Goal: Check status: Check status

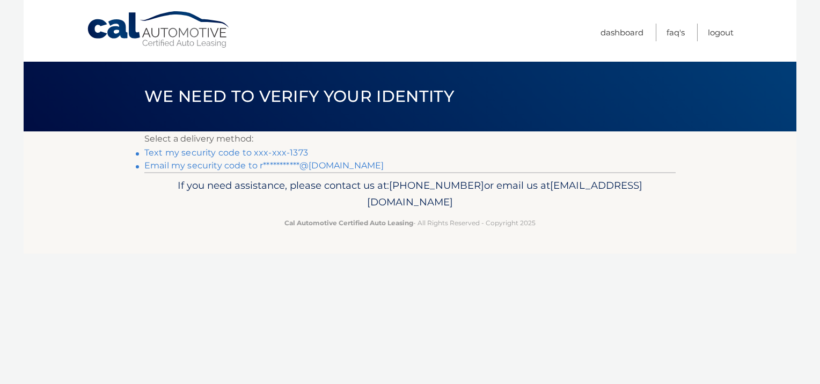
drag, startPoint x: 251, startPoint y: 154, endPoint x: 264, endPoint y: 155, distance: 13.4
click at [251, 154] on link "Text my security code to xxx-xxx-1373" at bounding box center [226, 153] width 164 height 10
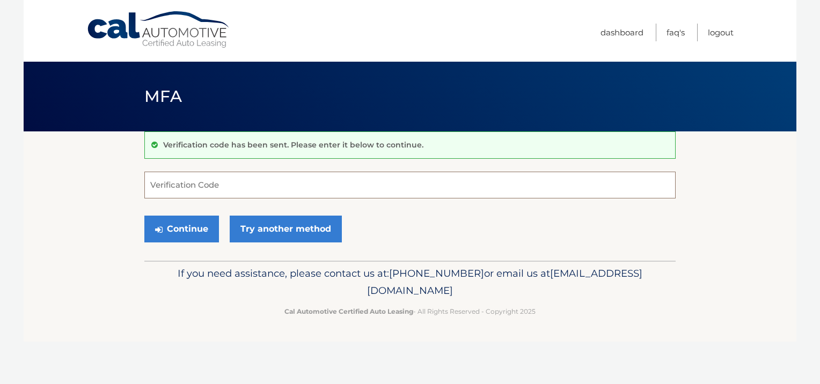
click at [225, 183] on input "Verification Code" at bounding box center [410, 185] width 532 height 27
type input "855160"
click at [188, 228] on button "Continue" at bounding box center [181, 229] width 75 height 27
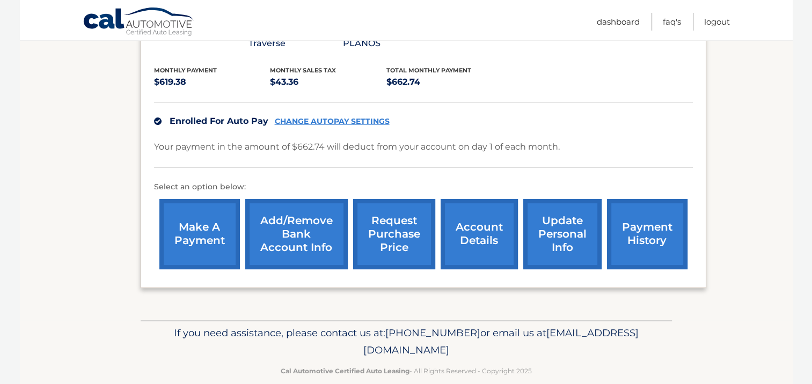
scroll to position [224, 0]
click at [639, 219] on link "payment history" at bounding box center [647, 234] width 81 height 70
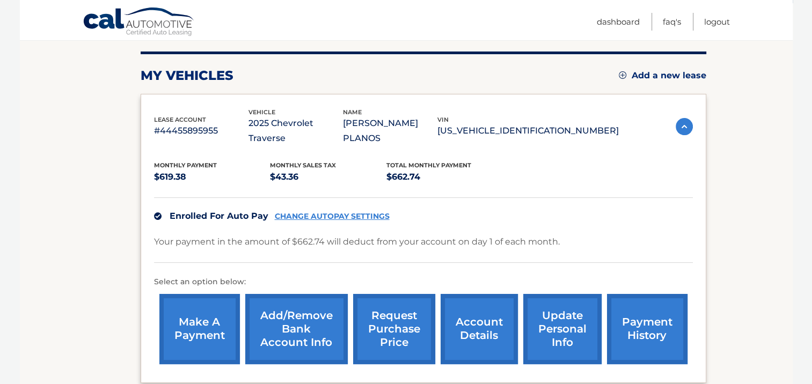
scroll to position [63, 0]
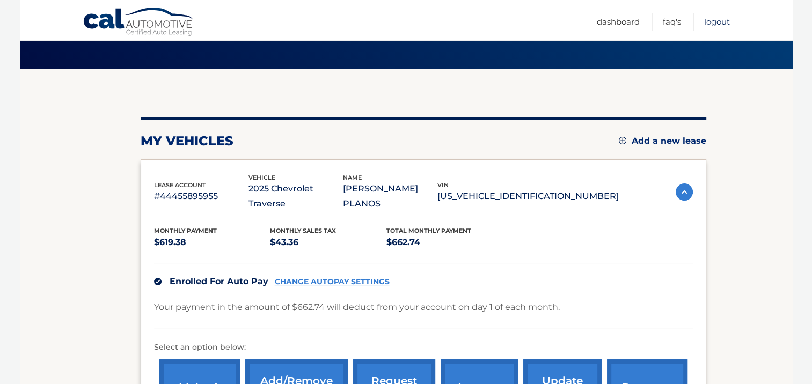
click at [719, 22] on link "Logout" at bounding box center [717, 22] width 26 height 18
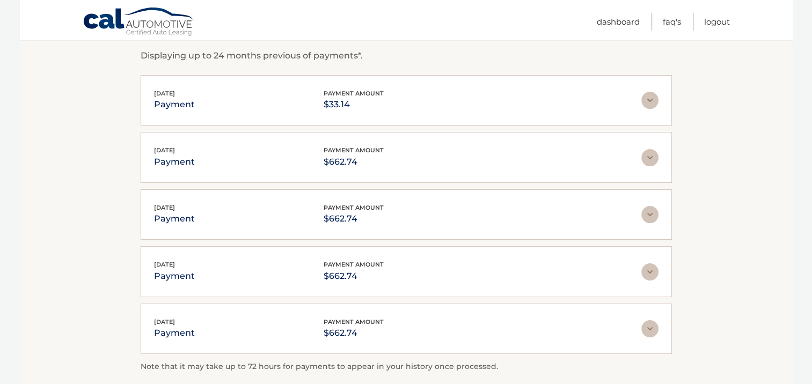
scroll to position [161, 0]
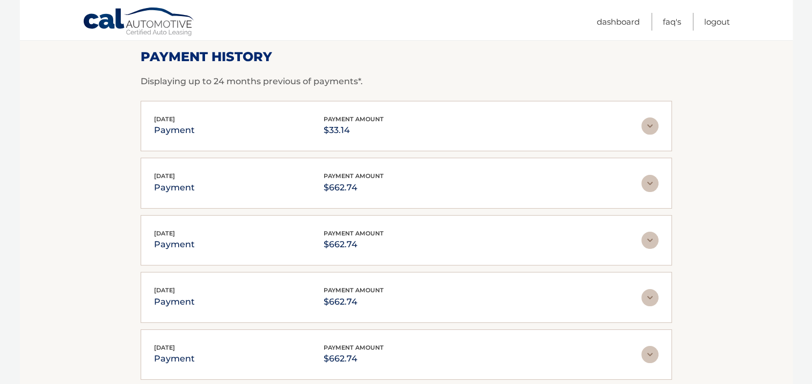
click at [651, 122] on img at bounding box center [650, 126] width 17 height 17
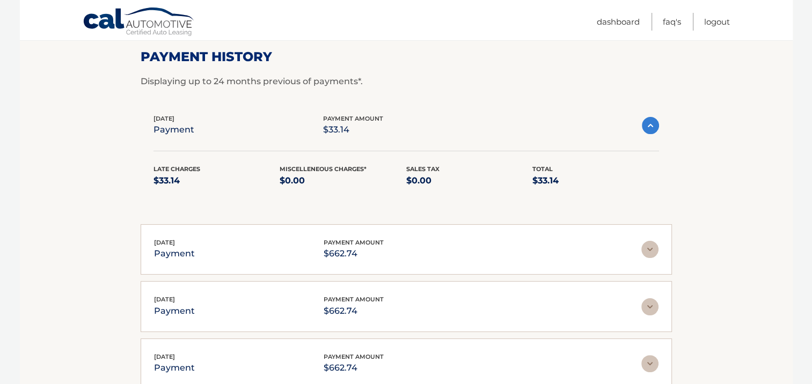
click at [651, 125] on img at bounding box center [650, 125] width 17 height 17
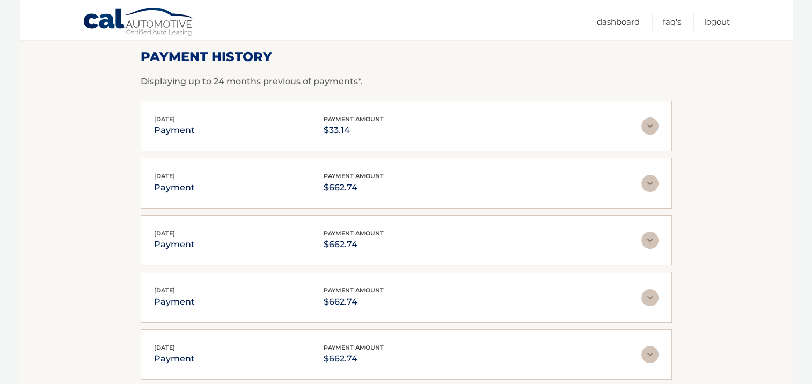
click at [649, 180] on img at bounding box center [650, 183] width 17 height 17
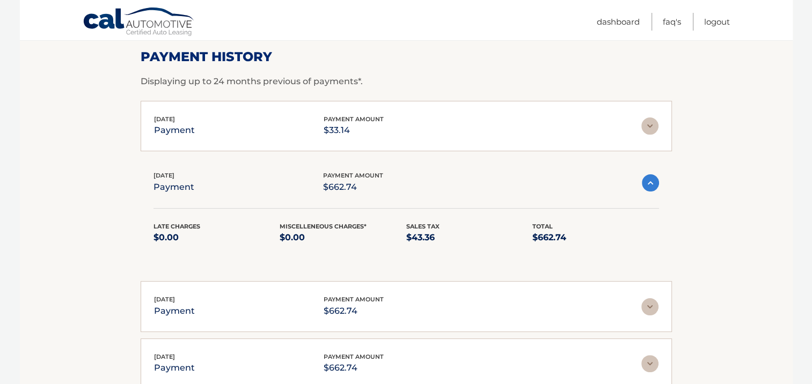
click at [650, 180] on img at bounding box center [650, 182] width 17 height 17
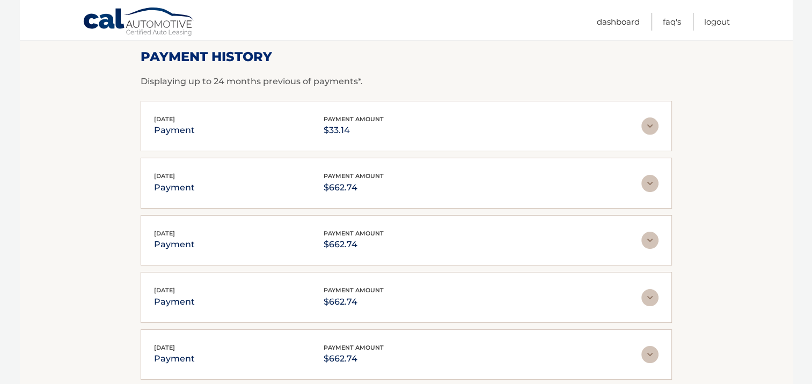
click at [649, 127] on img at bounding box center [650, 126] width 17 height 17
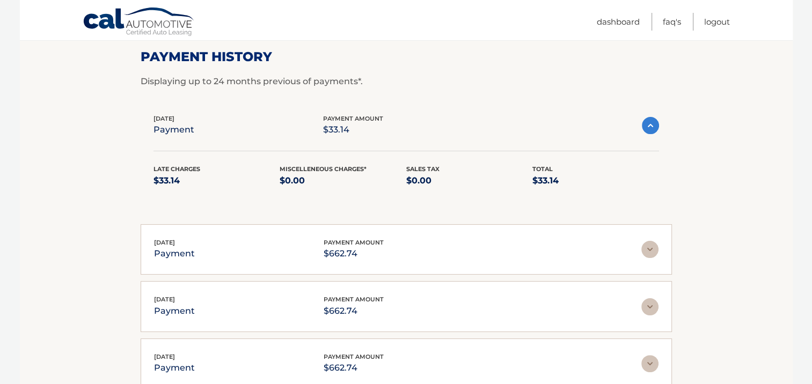
click at [650, 127] on img at bounding box center [650, 125] width 17 height 17
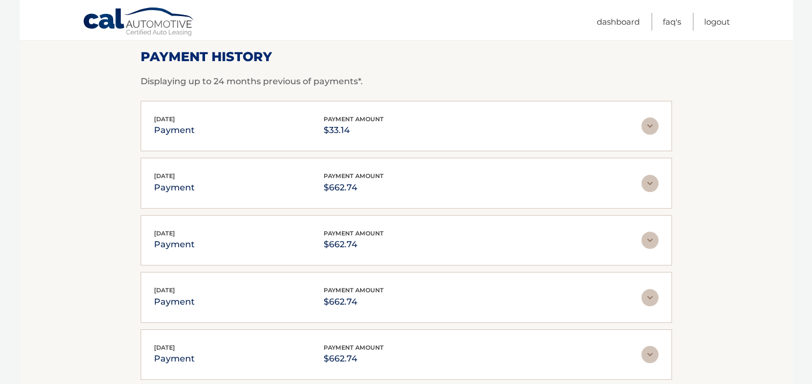
click at [651, 182] on img at bounding box center [650, 183] width 17 height 17
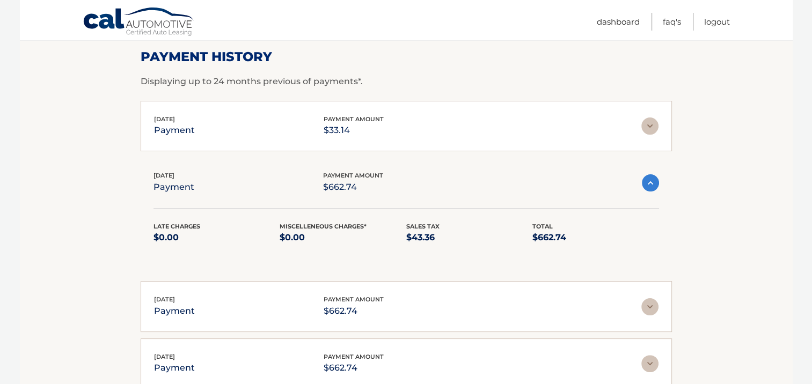
click at [651, 182] on img at bounding box center [650, 182] width 17 height 17
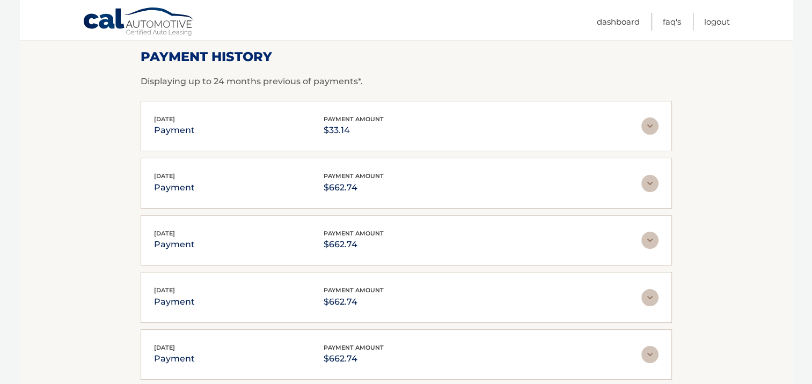
scroll to position [215, 0]
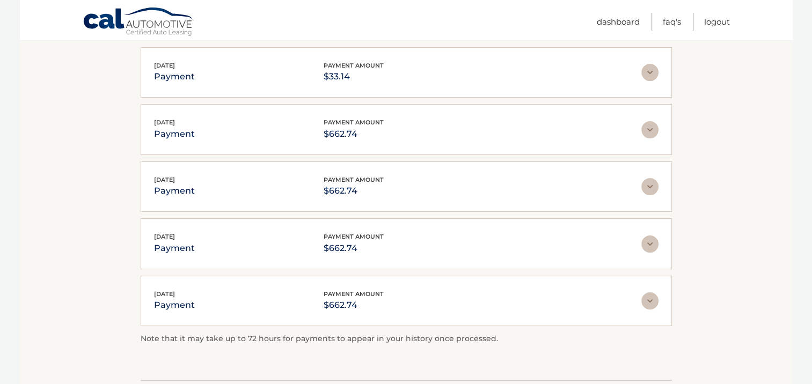
click at [650, 184] on img at bounding box center [650, 186] width 17 height 17
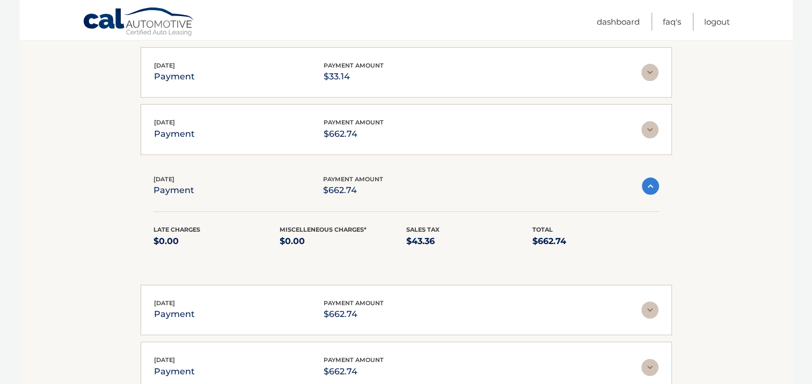
click at [650, 184] on img at bounding box center [650, 186] width 17 height 17
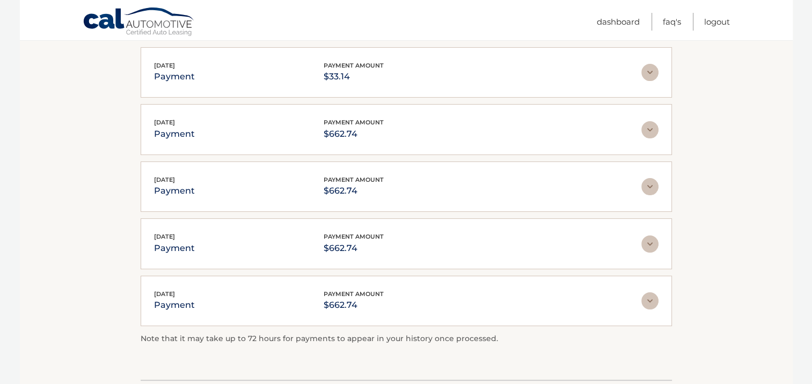
click at [653, 242] on img at bounding box center [650, 244] width 17 height 17
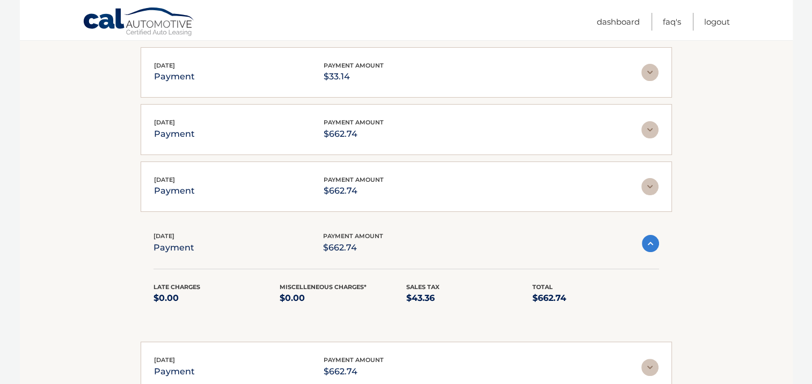
click at [653, 241] on img at bounding box center [650, 243] width 17 height 17
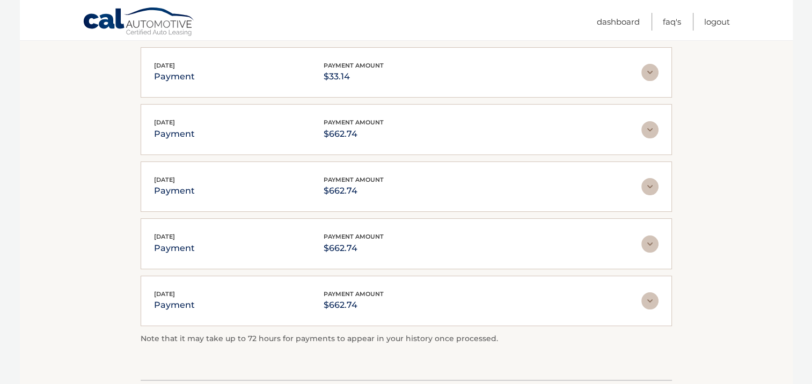
click at [650, 303] on img at bounding box center [650, 301] width 17 height 17
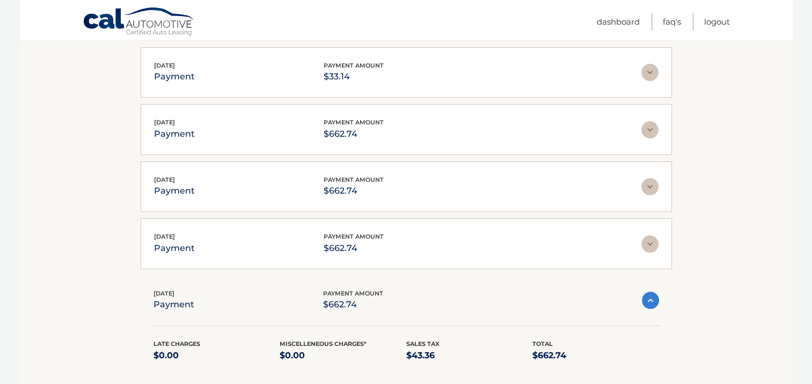
click at [650, 302] on img at bounding box center [650, 300] width 17 height 17
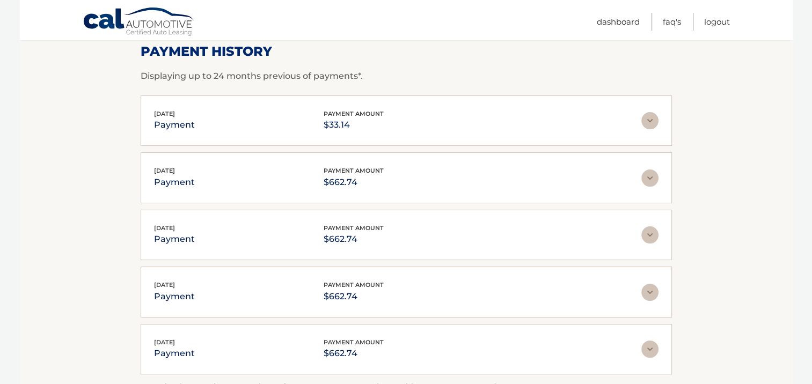
scroll to position [21, 0]
